Goal: Transaction & Acquisition: Book appointment/travel/reservation

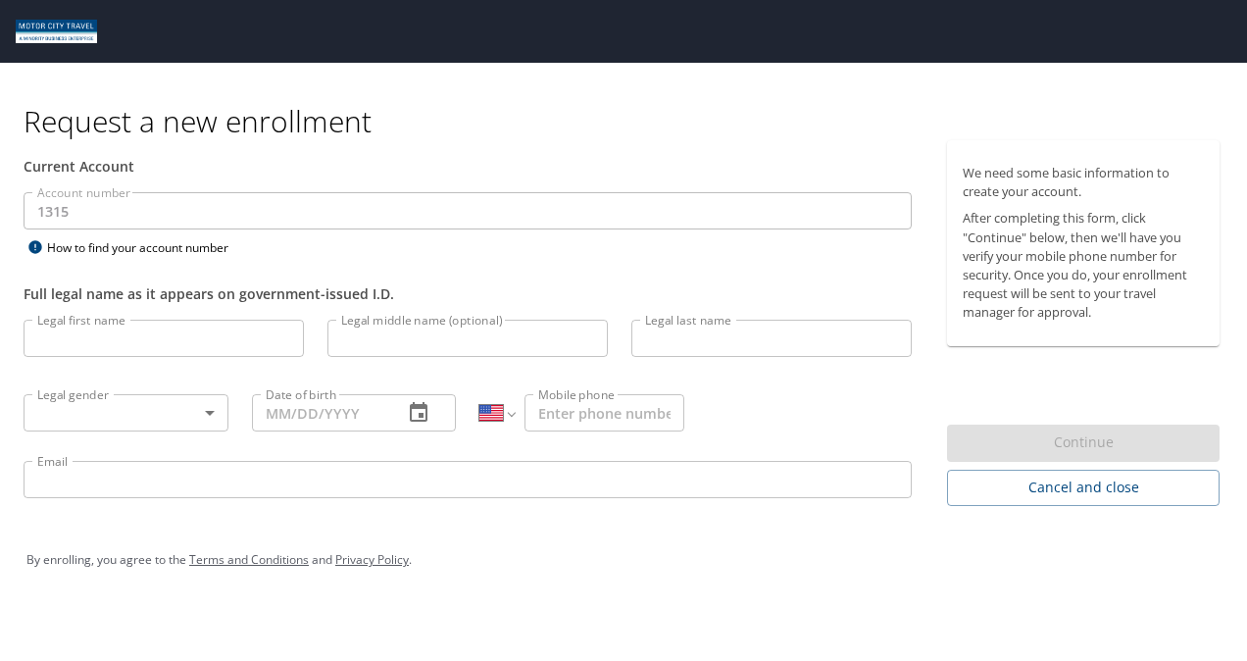
select select "US"
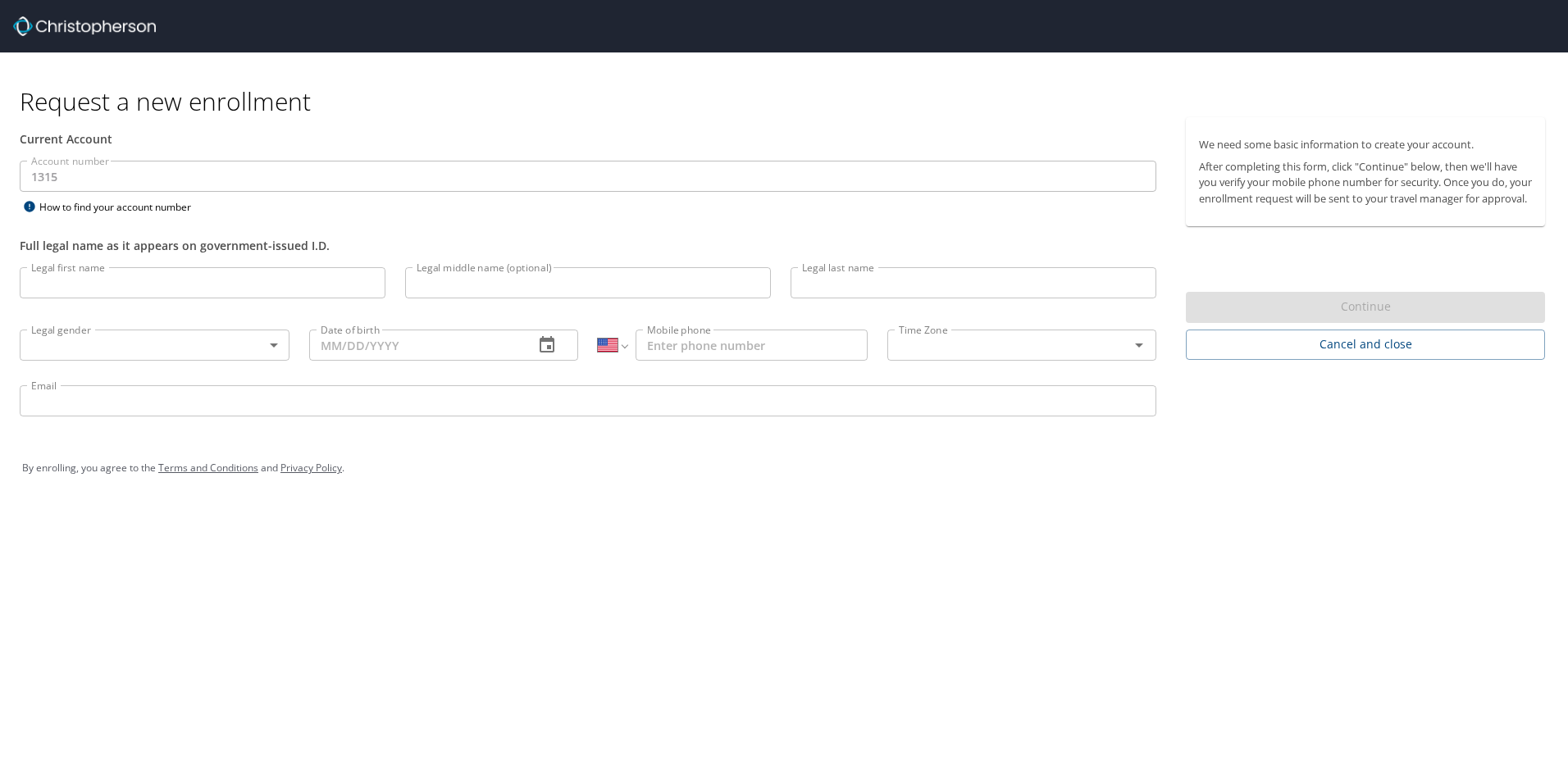
select select "US"
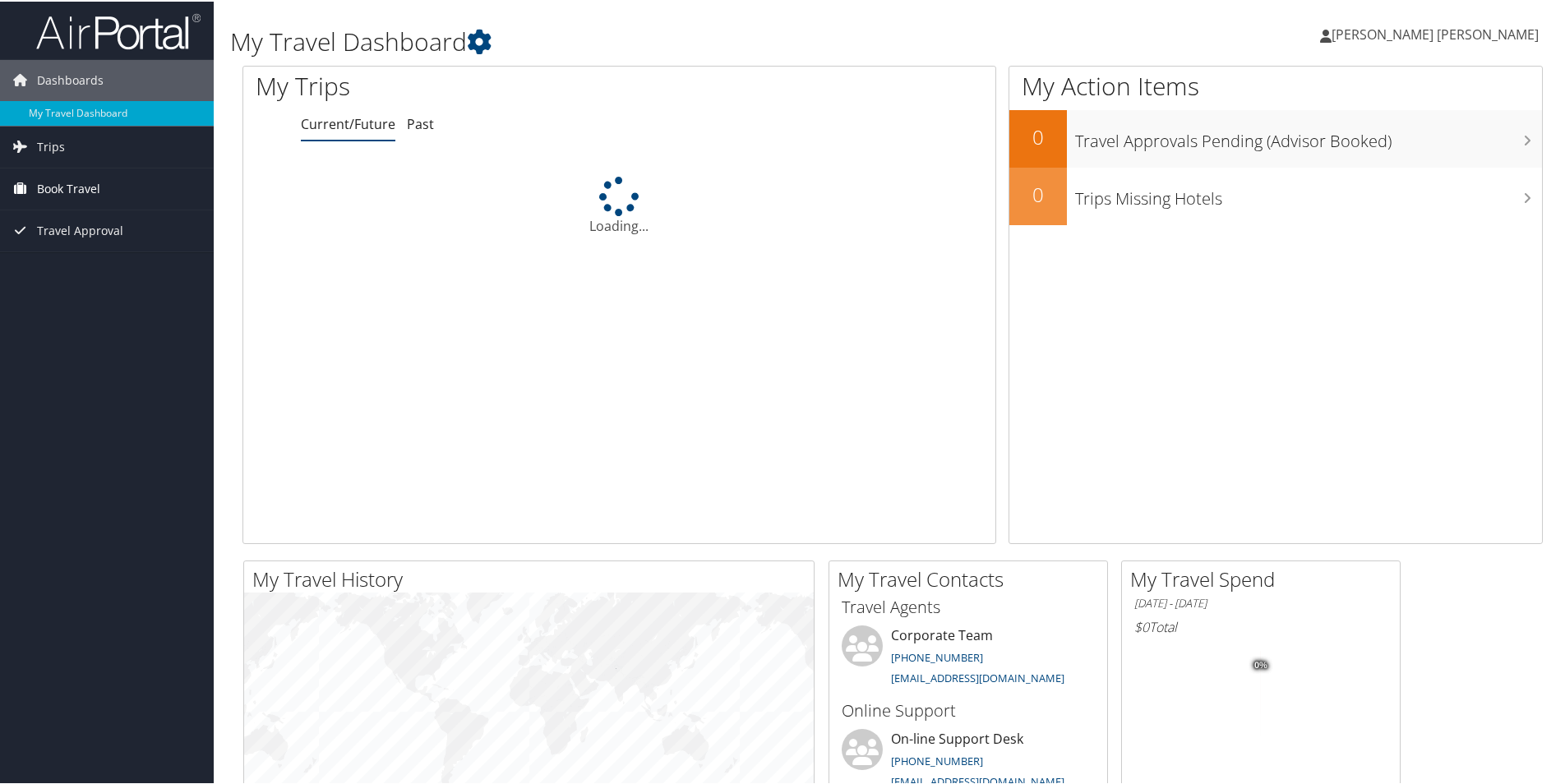
click at [77, 198] on span "Book Travel" at bounding box center [68, 187] width 63 height 41
click at [129, 268] on link "Book/Manage Online Trips" at bounding box center [107, 269] width 214 height 24
